Goal: Task Accomplishment & Management: Manage account settings

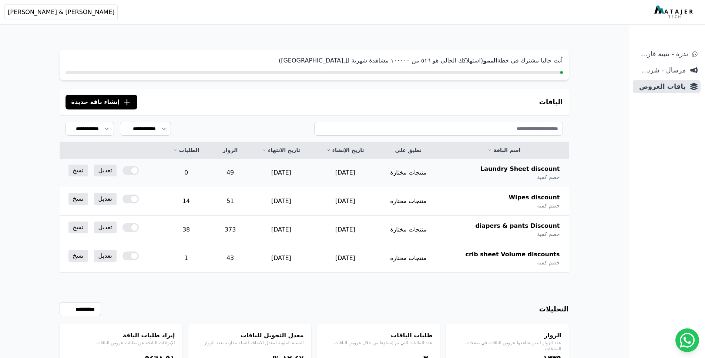
scroll to position [11, 0]
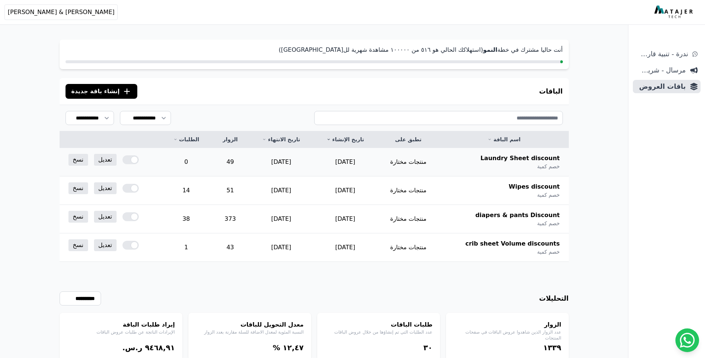
click at [128, 159] on div at bounding box center [130, 159] width 16 height 9
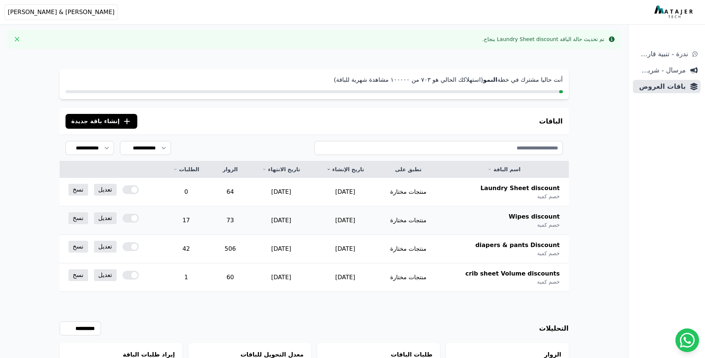
click at [133, 217] on div at bounding box center [130, 218] width 16 height 9
click at [134, 246] on div at bounding box center [130, 246] width 16 height 9
click at [130, 275] on div at bounding box center [130, 275] width 16 height 9
